Goal: Task Accomplishment & Management: Complete application form

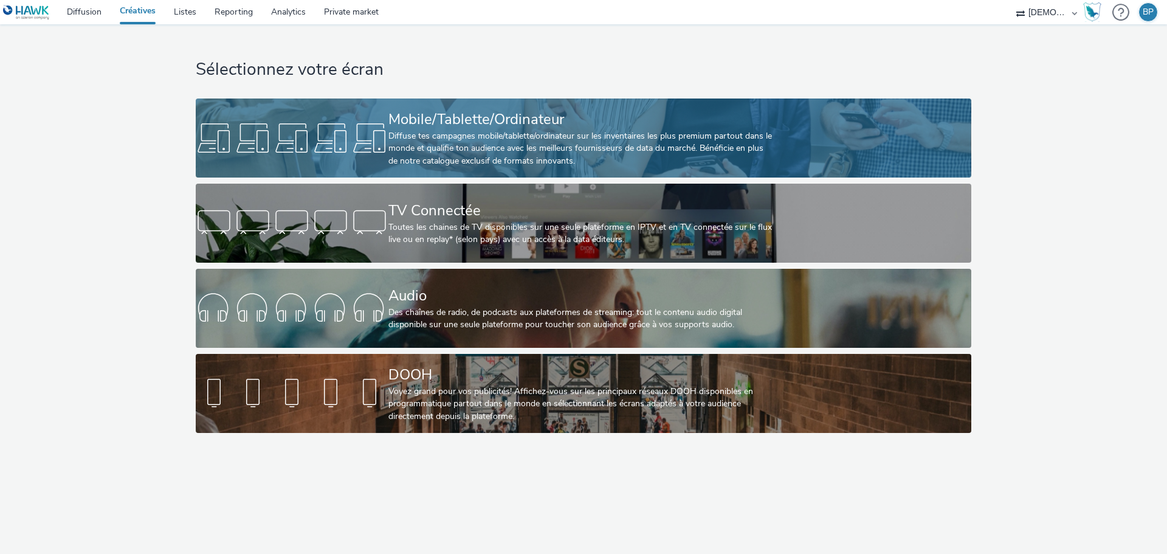
click at [841, 117] on link "Mobile/Tablette/Ordinateur Diffuse tes campagnes mobile/tablette/ordinateur sur…" at bounding box center [583, 137] width 775 height 79
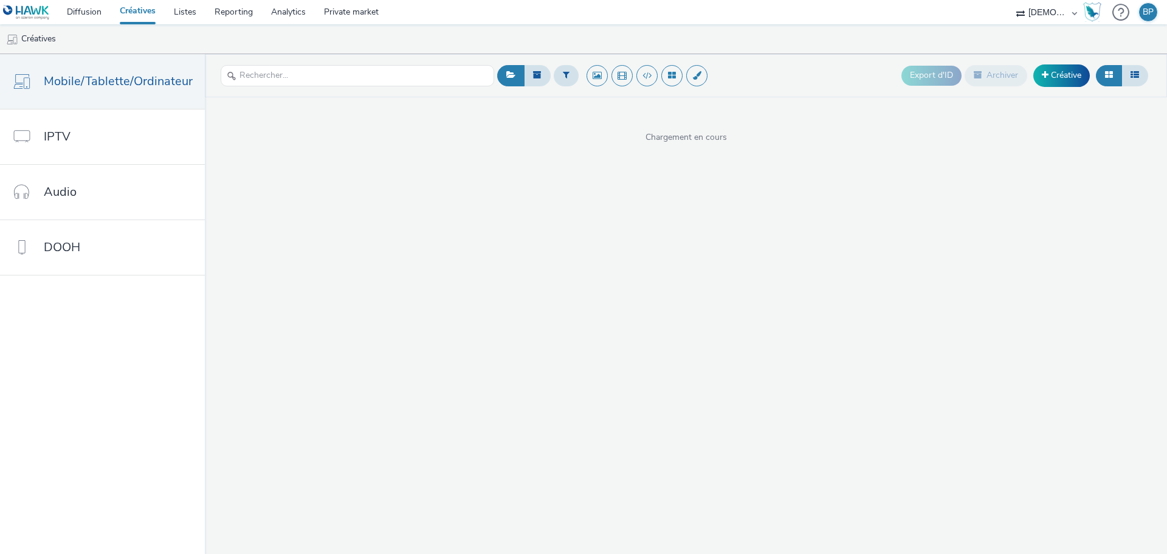
click at [1066, 91] on header "Export d'ID Archiver Créative" at bounding box center [686, 75] width 962 height 43
click at [1072, 77] on link "Créative" at bounding box center [1061, 75] width 57 height 22
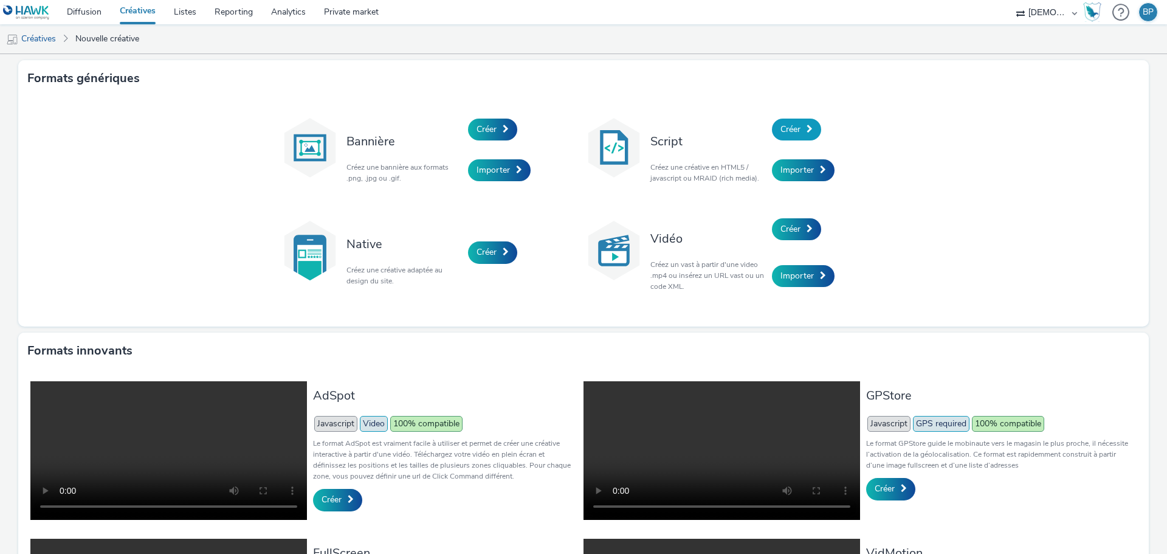
click at [809, 122] on link "Créer" at bounding box center [796, 129] width 49 height 22
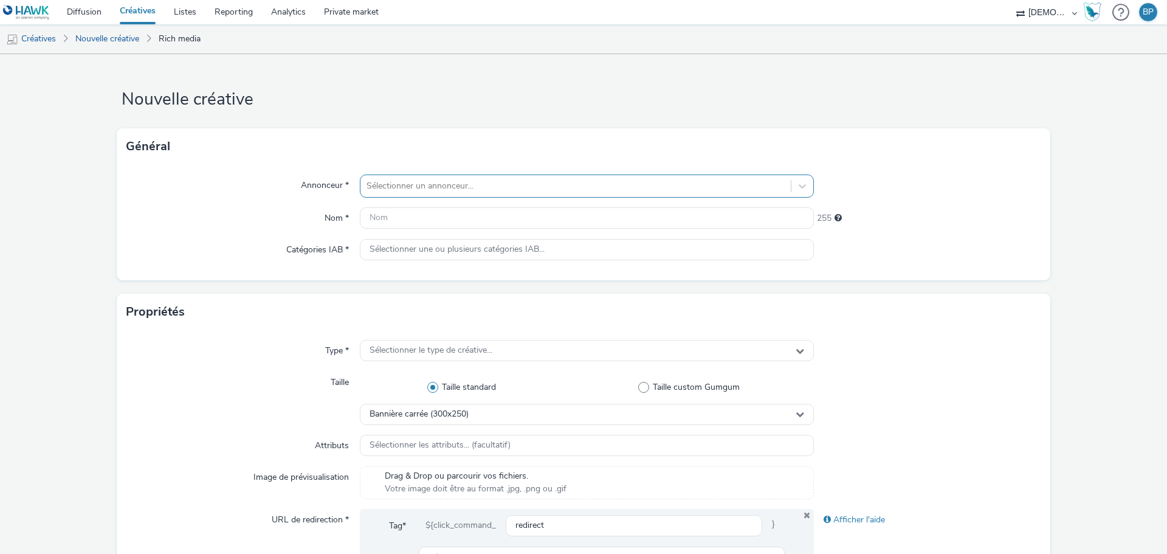
click at [458, 190] on div at bounding box center [575, 186] width 418 height 15
type input "[PERSON_NAME]"
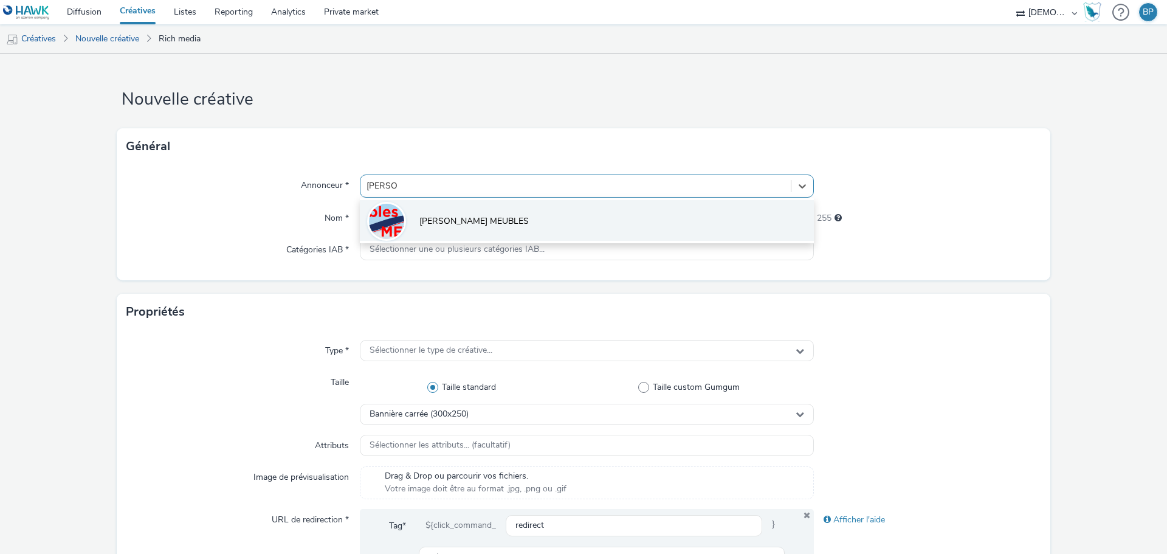
click at [466, 207] on li "[PERSON_NAME] MEUBLES" at bounding box center [587, 220] width 454 height 41
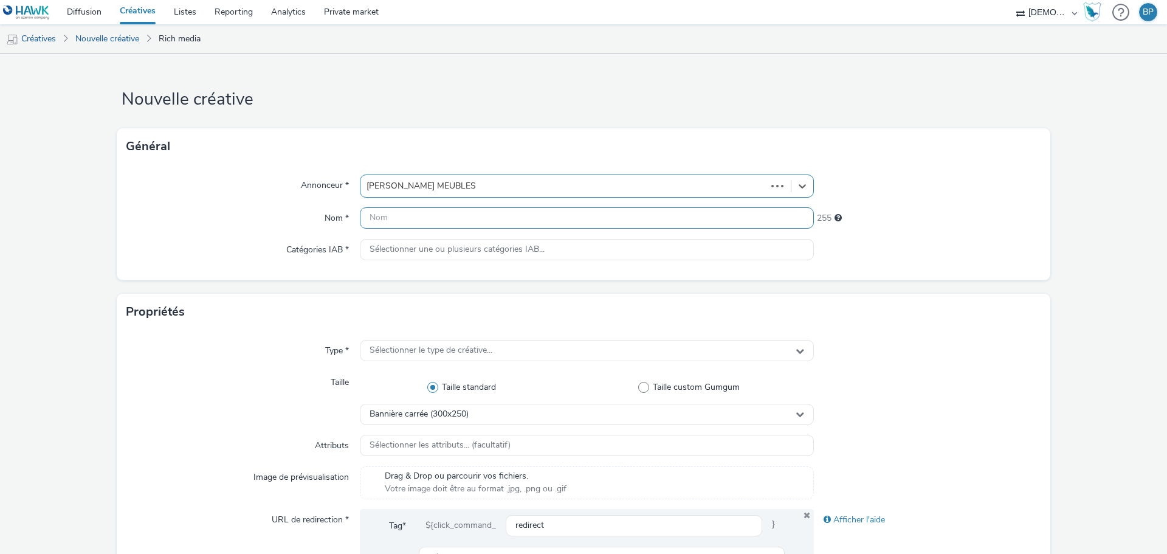
click at [466, 207] on input "text" at bounding box center [587, 217] width 454 height 21
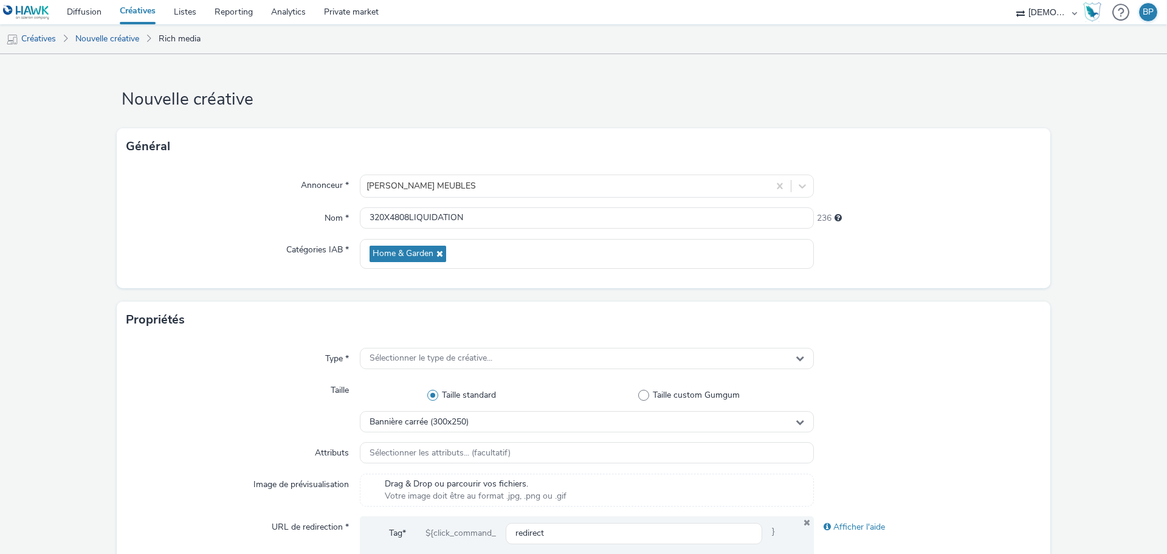
click at [979, 297] on form "Nouvelle créative Général Annonceur * [PERSON_NAME] MEUBLES Nom * 320X4808LIQUI…" at bounding box center [583, 552] width 1167 height 997
drag, startPoint x: 473, startPoint y: 219, endPoint x: 372, endPoint y: 218, distance: 100.9
click at [372, 218] on input "320X4808LIQUIDATION" at bounding box center [587, 217] width 454 height 21
type input "320x480_liquidation"
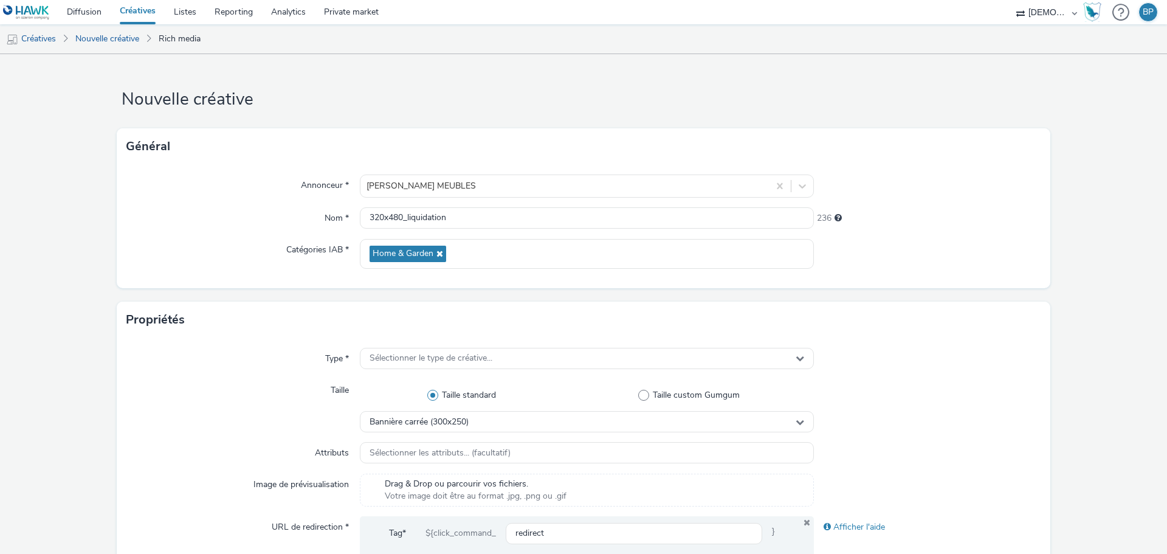
click at [1020, 342] on div "Type * Sélectionner le type de créative... Taille Taille standard Taille custom…" at bounding box center [583, 483] width 933 height 290
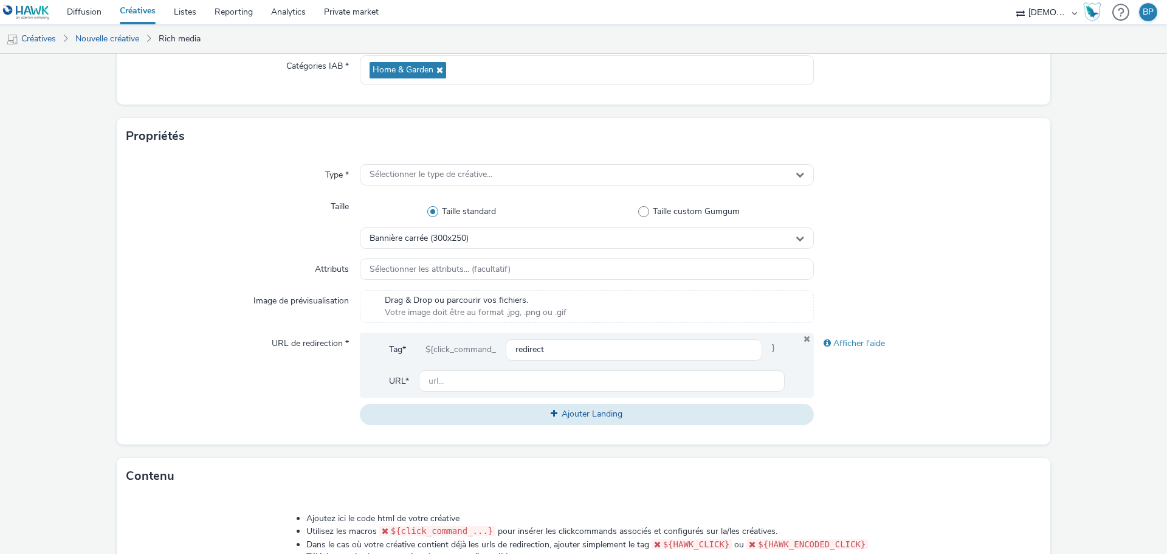
scroll to position [182, 0]
click at [508, 179] on div "Sélectionner le type de créative..." at bounding box center [587, 175] width 454 height 21
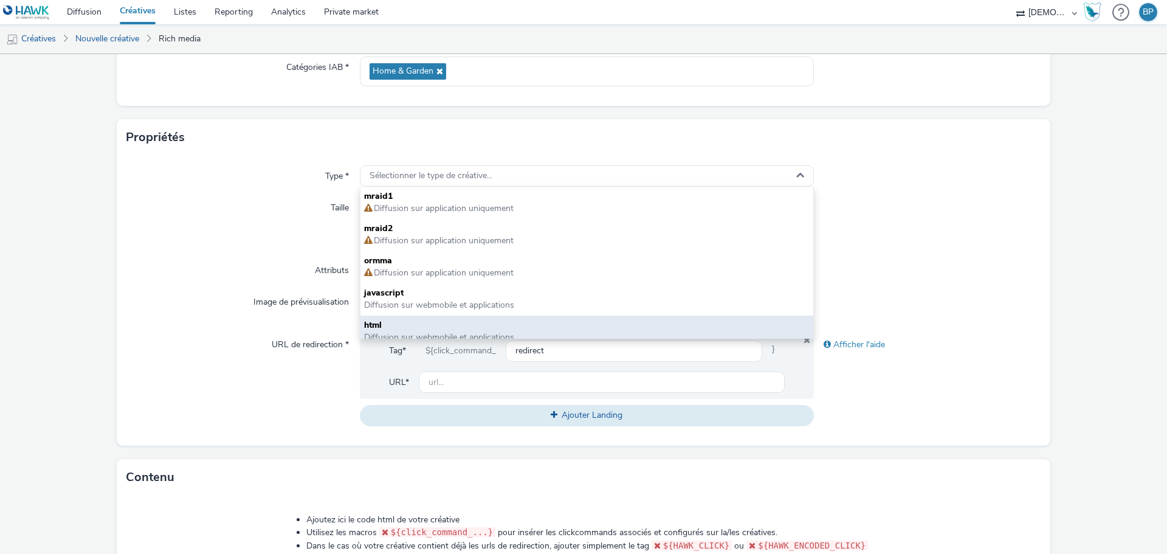
click at [417, 315] on div "html Diffusion sur webmobile et applications" at bounding box center [586, 331] width 453 height 32
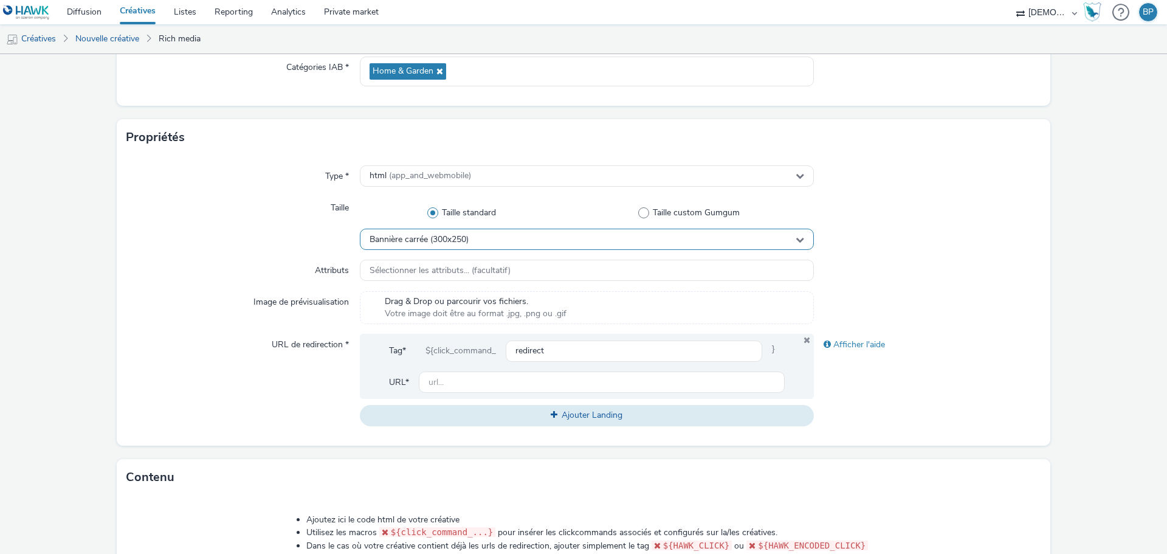
click at [529, 231] on div "Bannière carrée (300x250)" at bounding box center [587, 238] width 454 height 21
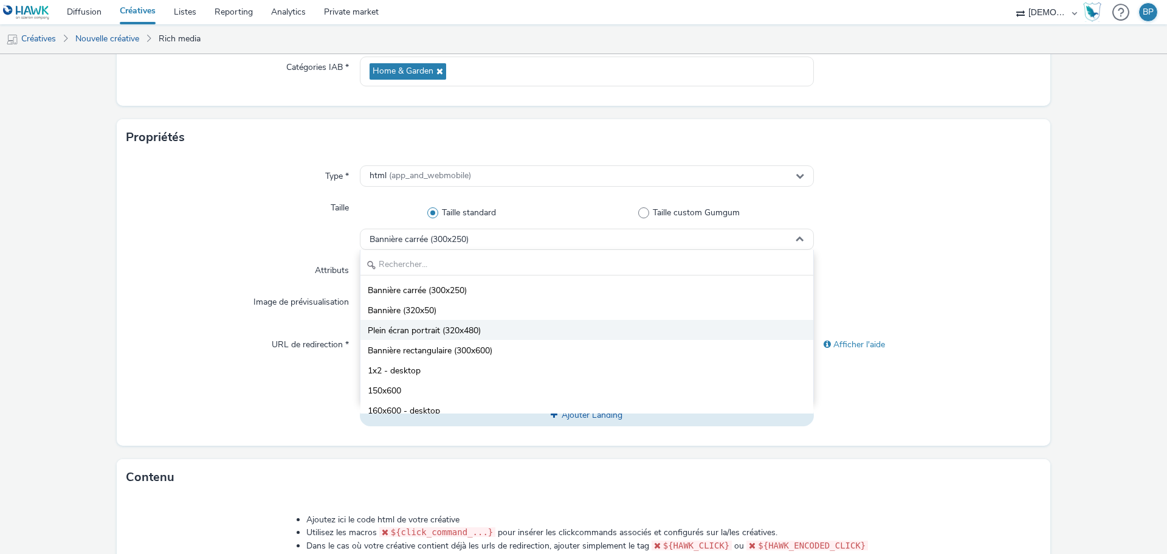
click at [456, 332] on span "Plein écran portrait (320x480)" at bounding box center [424, 330] width 113 height 12
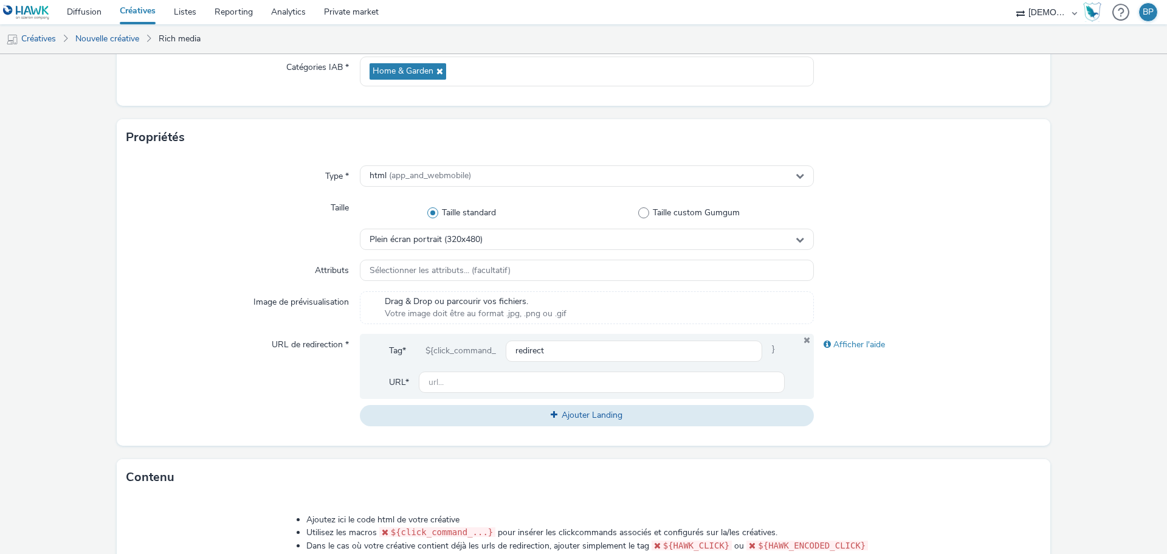
click at [928, 208] on div at bounding box center [927, 223] width 227 height 53
click at [476, 175] on div "html (app_and_webmobile)" at bounding box center [587, 175] width 454 height 21
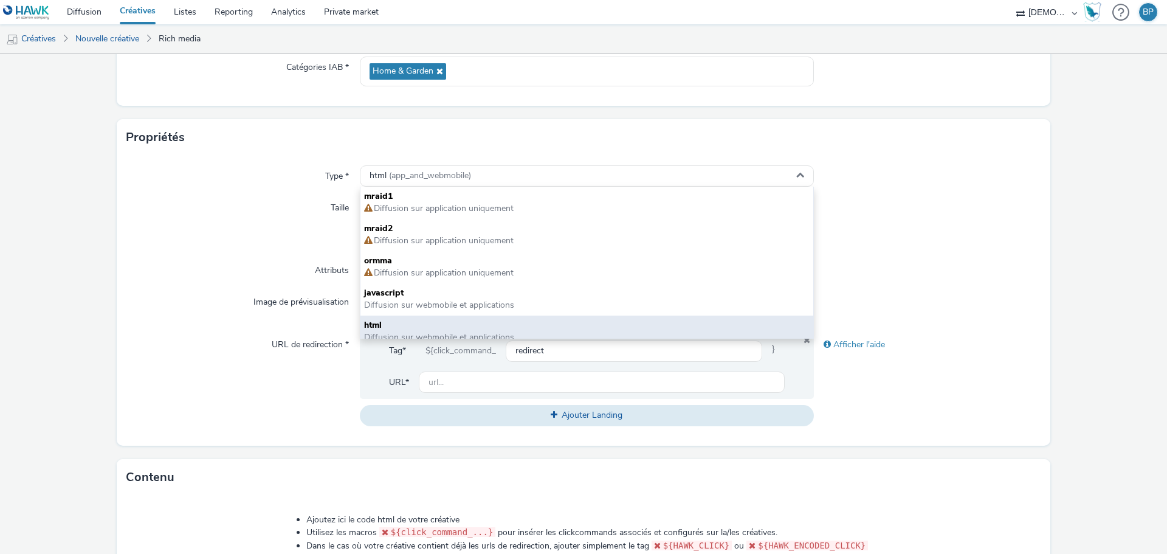
click at [436, 331] on span "html" at bounding box center [586, 325] width 445 height 12
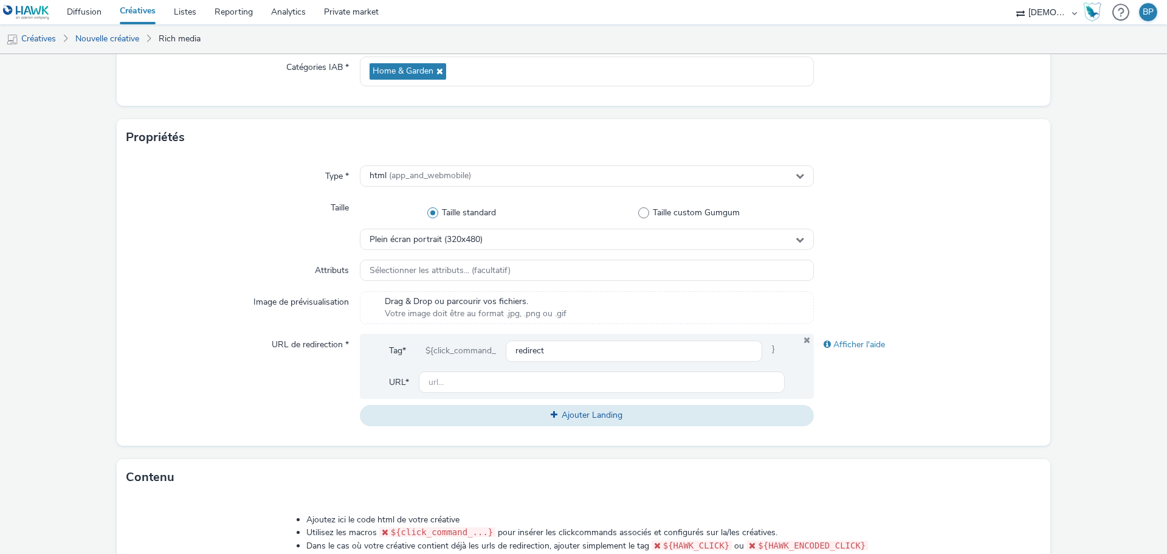
click at [988, 201] on div at bounding box center [927, 223] width 227 height 53
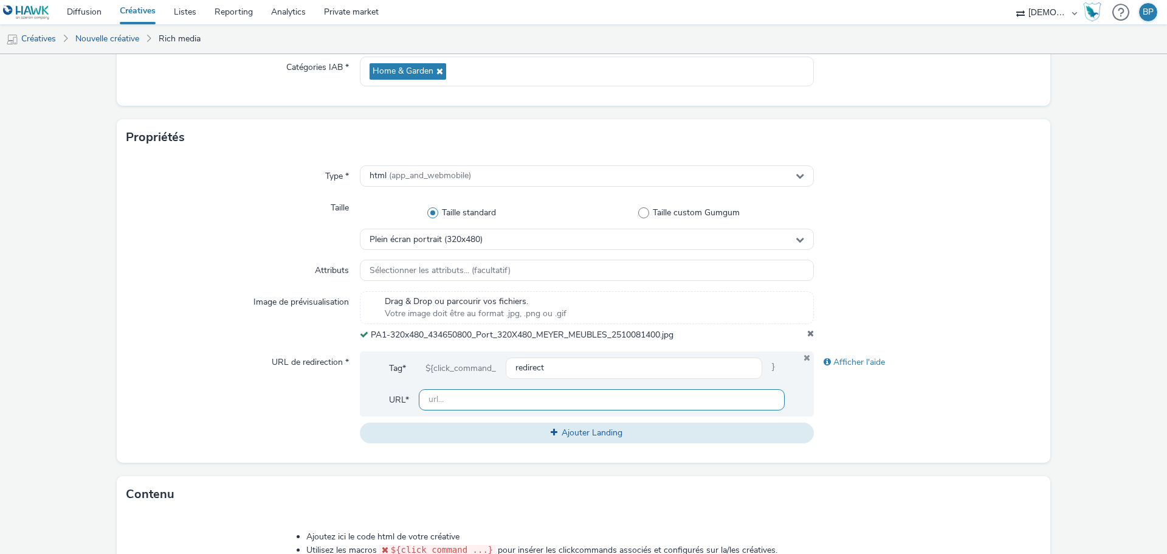
click at [459, 404] on input "text" at bounding box center [602, 399] width 366 height 21
paste input "[URL][DOMAIN_NAME][PERSON_NAME]"
type input "[URL][DOMAIN_NAME][PERSON_NAME]"
click at [945, 310] on div at bounding box center [927, 316] width 227 height 50
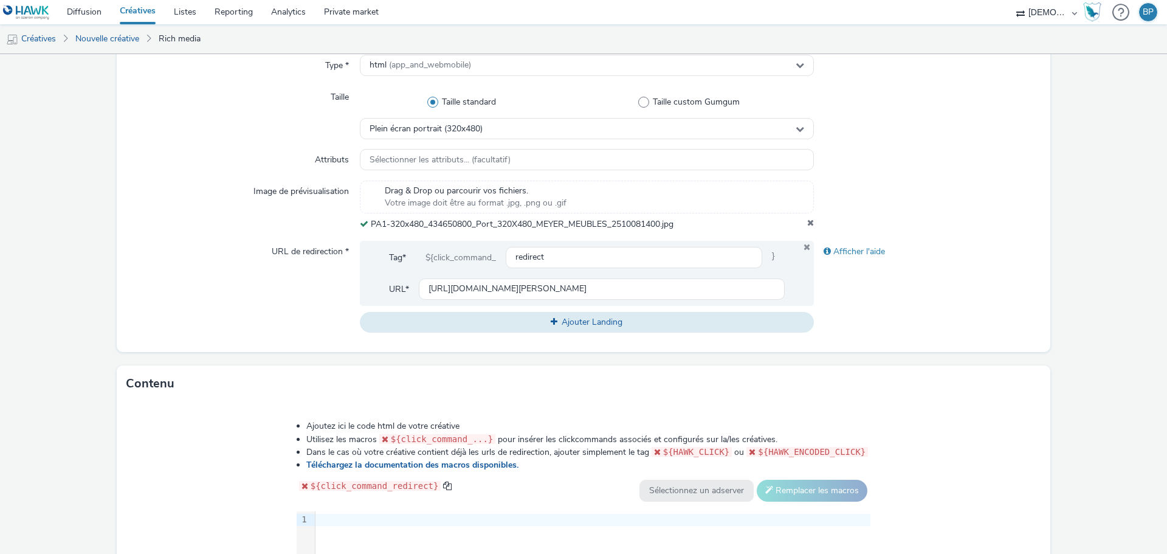
scroll to position [425, 0]
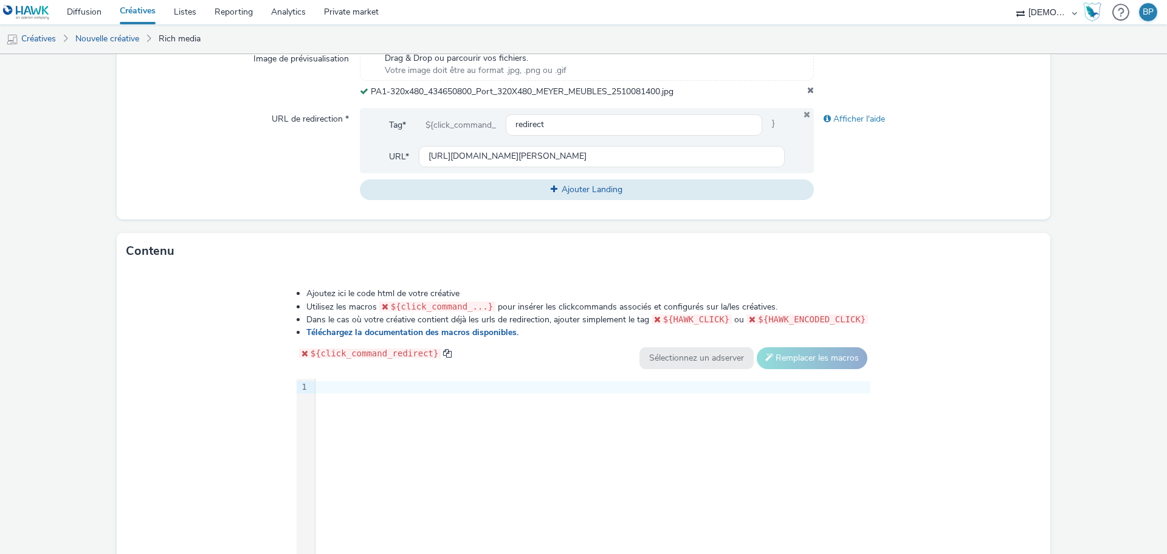
click at [1029, 397] on div "Ajoutez ici le code html de votre créative Utilisez les macros ${click_command_…" at bounding box center [583, 433] width 933 height 328
click at [559, 388] on div at bounding box center [592, 387] width 555 height 12
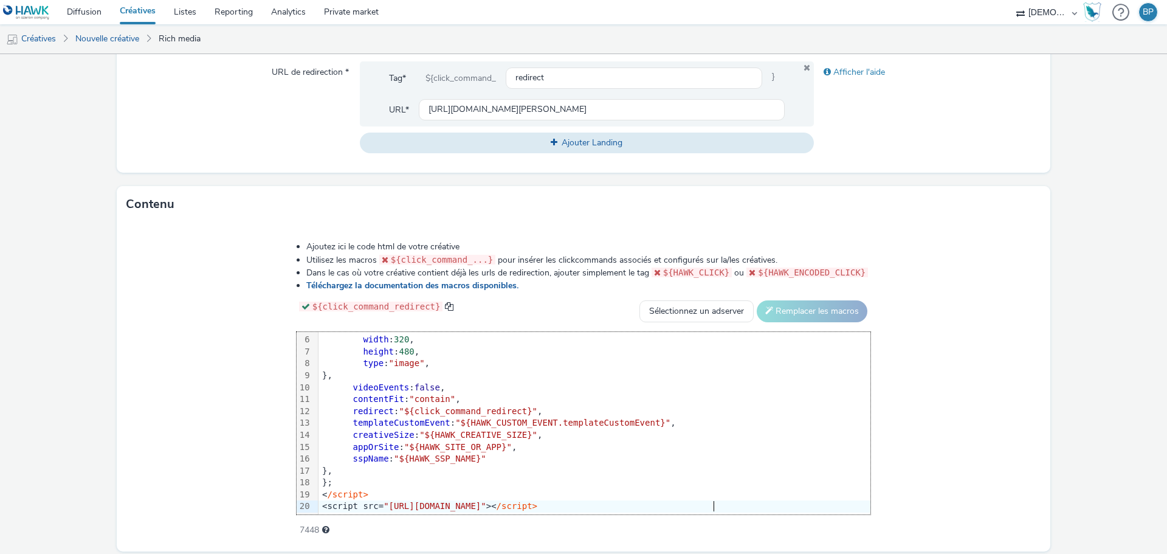
scroll to position [513, 0]
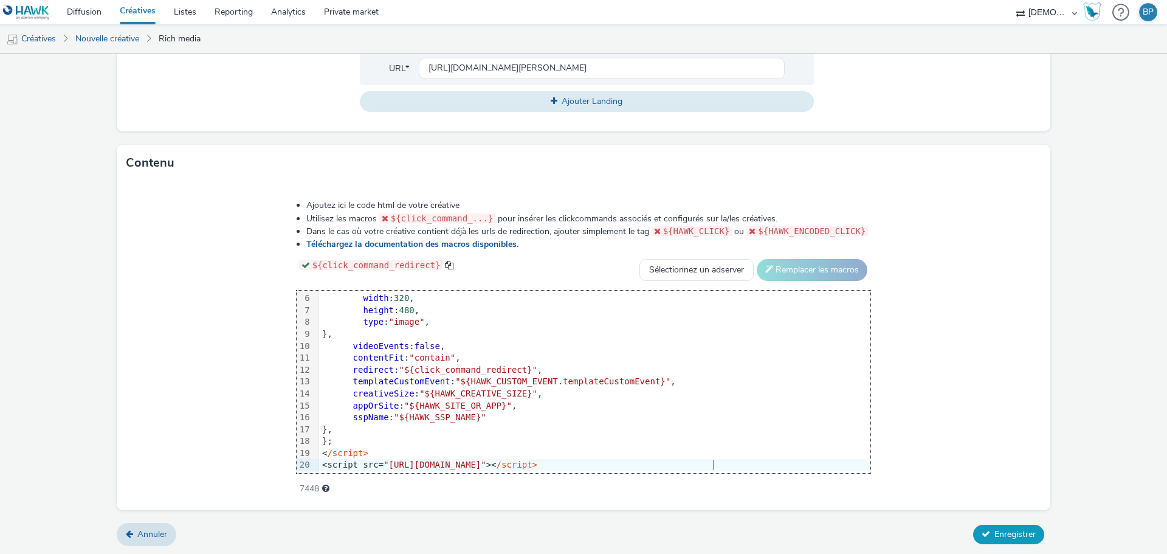
click at [1021, 532] on span "Enregistrer" at bounding box center [1014, 534] width 41 height 12
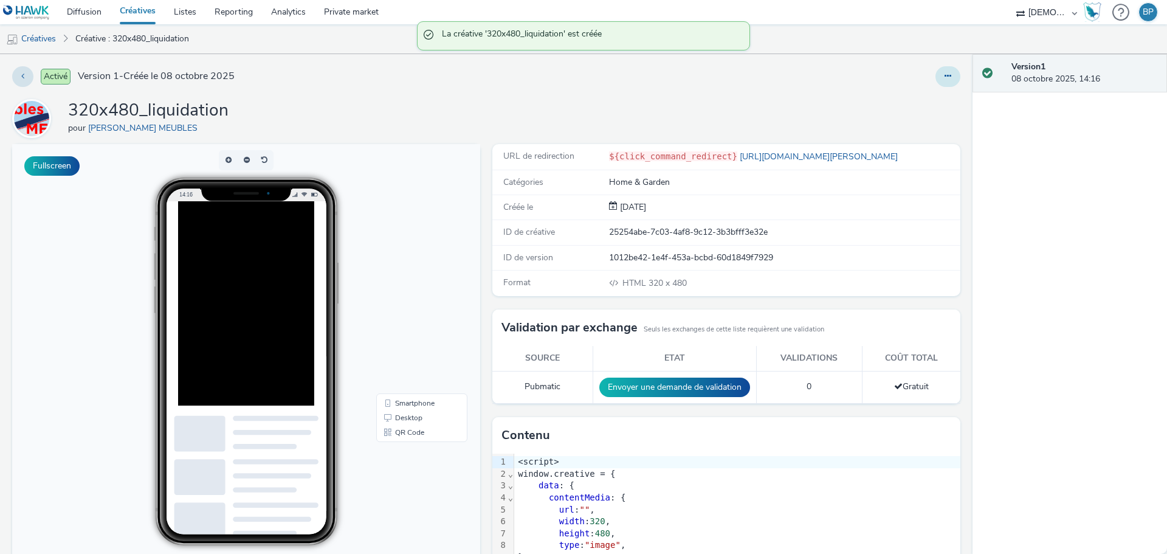
click at [944, 76] on icon at bounding box center [947, 76] width 7 height 9
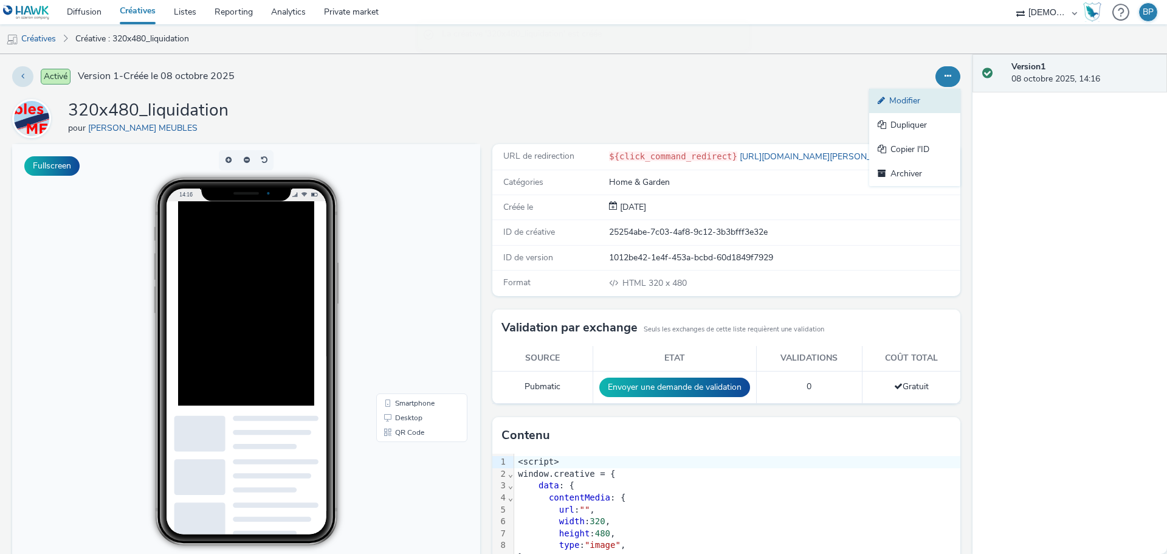
click at [910, 98] on link "Modifier" at bounding box center [914, 101] width 91 height 24
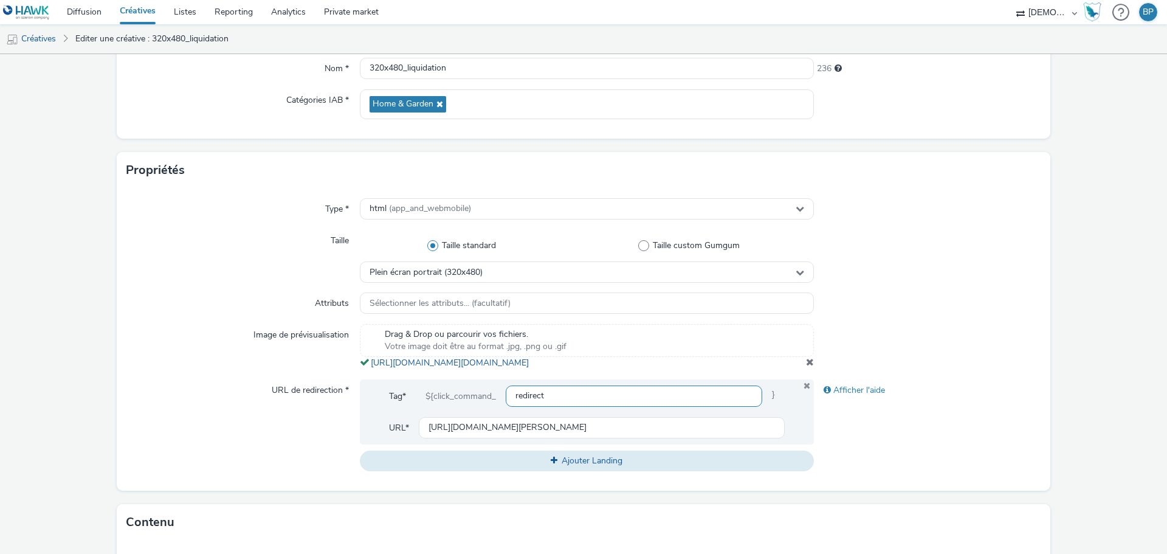
scroll to position [304, 0]
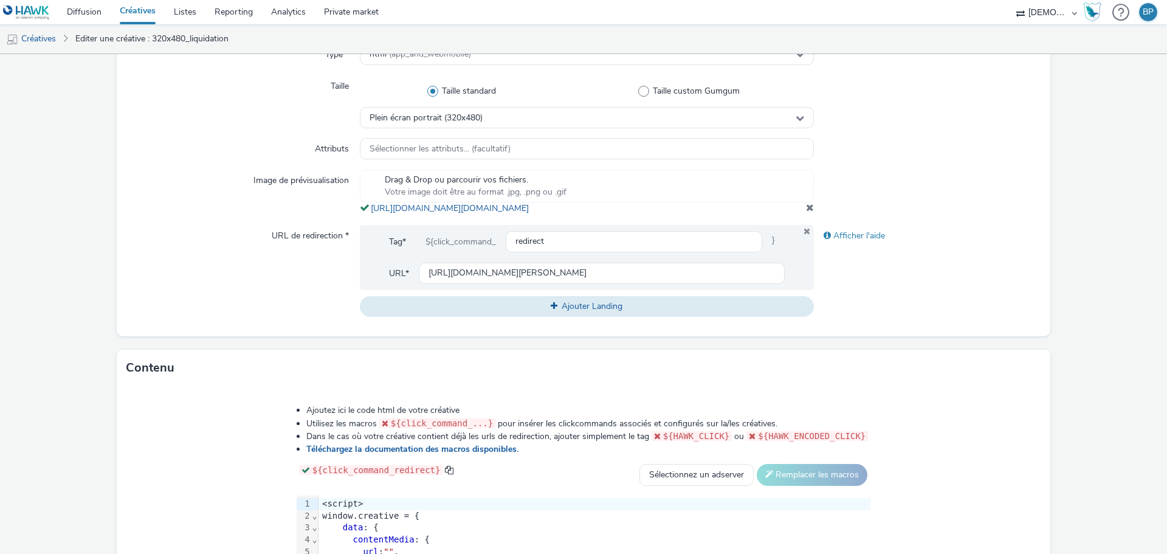
copy span "[URL][DOMAIN_NAME][DOMAIN_NAME]"
drag, startPoint x: 655, startPoint y: 224, endPoint x: 362, endPoint y: 208, distance: 293.9
click at [362, 208] on div "Drag & Drop ou parcourir vos fichiers. Votre image doit être au format .jpg, .p…" at bounding box center [587, 192] width 454 height 45
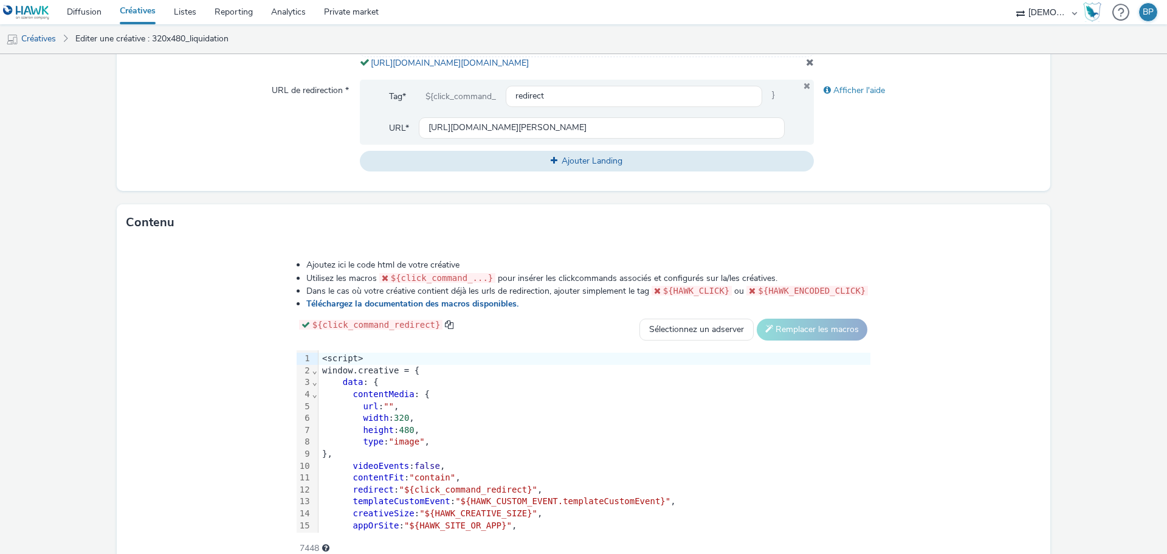
scroll to position [521, 0]
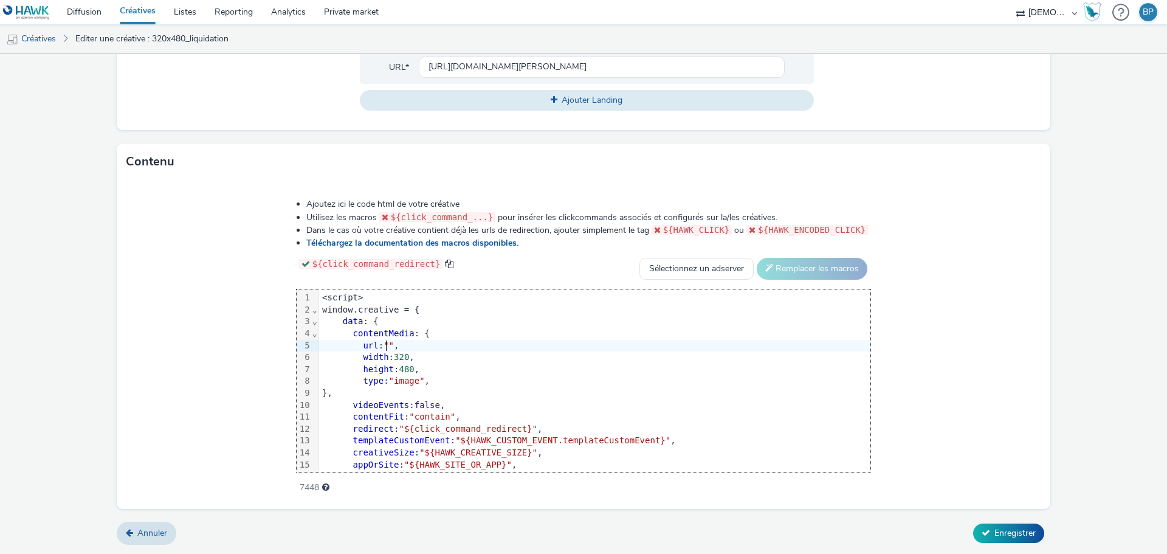
click at [388, 343] on span """" at bounding box center [388, 345] width 10 height 10
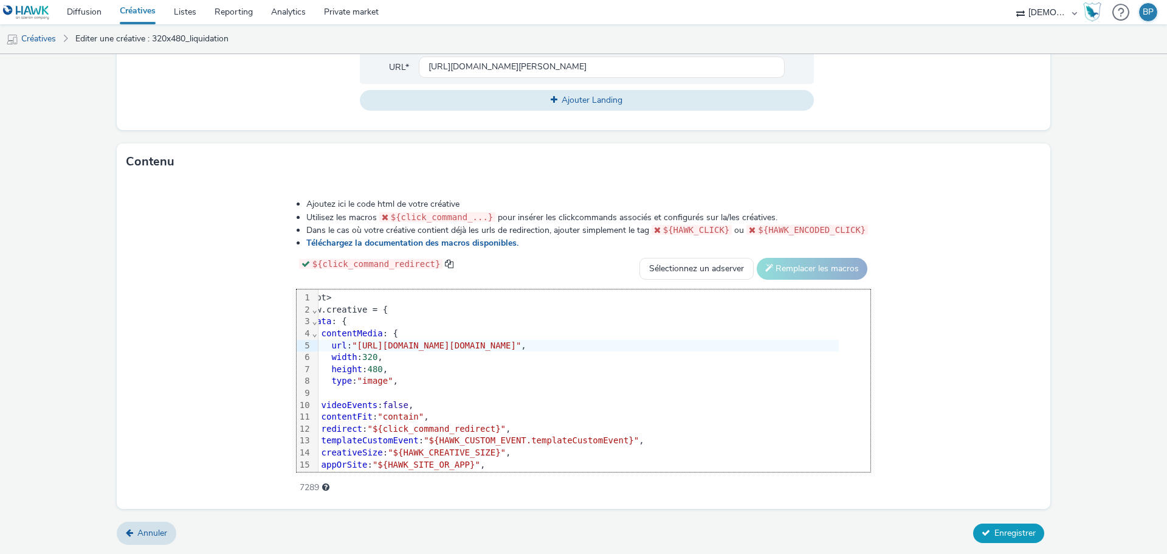
click at [982, 527] on button "Enregistrer" at bounding box center [1008, 532] width 71 height 19
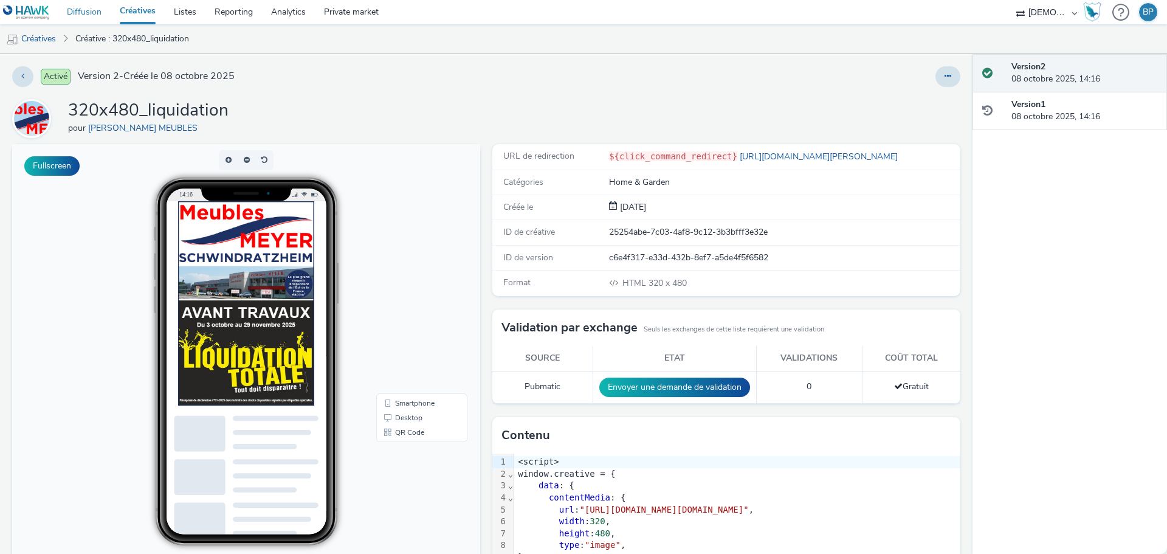
drag, startPoint x: 79, startPoint y: 11, endPoint x: 111, endPoint y: 5, distance: 32.7
click at [79, 11] on link "Diffusion" at bounding box center [84, 12] width 53 height 24
